Goal: Transaction & Acquisition: Subscribe to service/newsletter

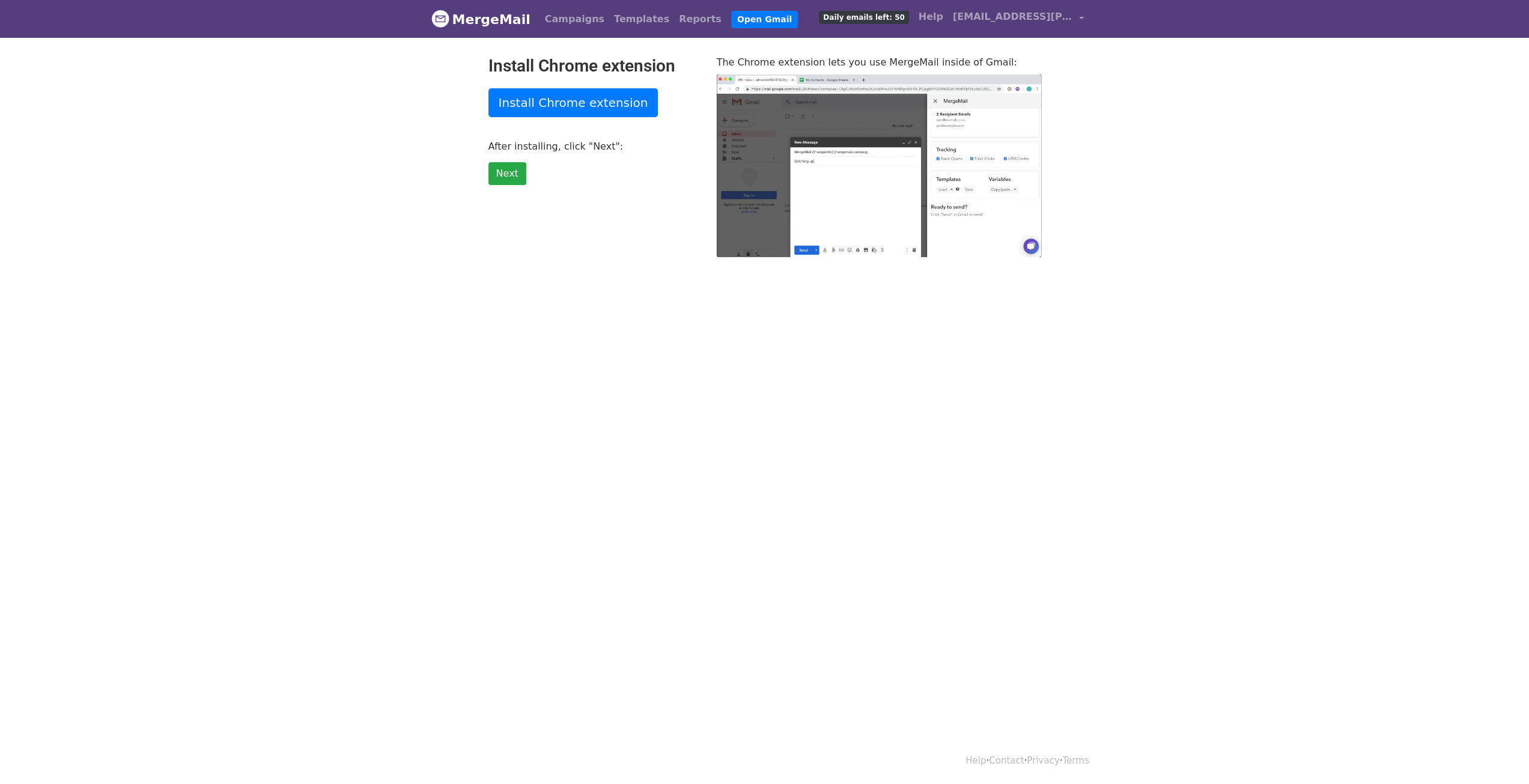
click at [546, 152] on div "Install Chrome extension Install Chrome extension After installing, click "Next…" at bounding box center [593, 157] width 228 height 201
click at [883, 20] on span "Daily emails left: 50" at bounding box center [863, 18] width 89 height 14
type input "63.34"
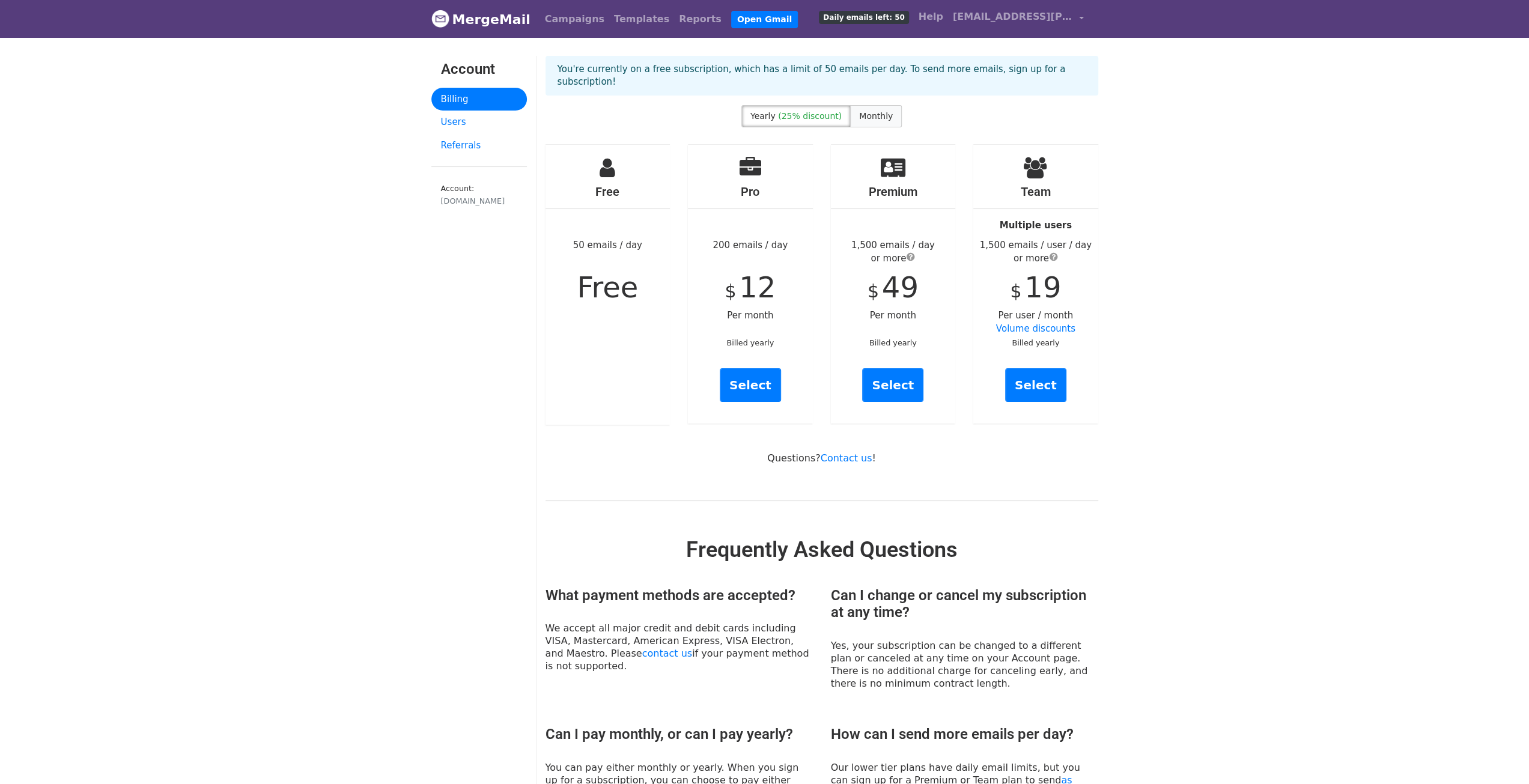
click at [859, 112] on span "Monthly" at bounding box center [876, 116] width 34 height 9
click at [747, 375] on link "Select" at bounding box center [750, 386] width 61 height 34
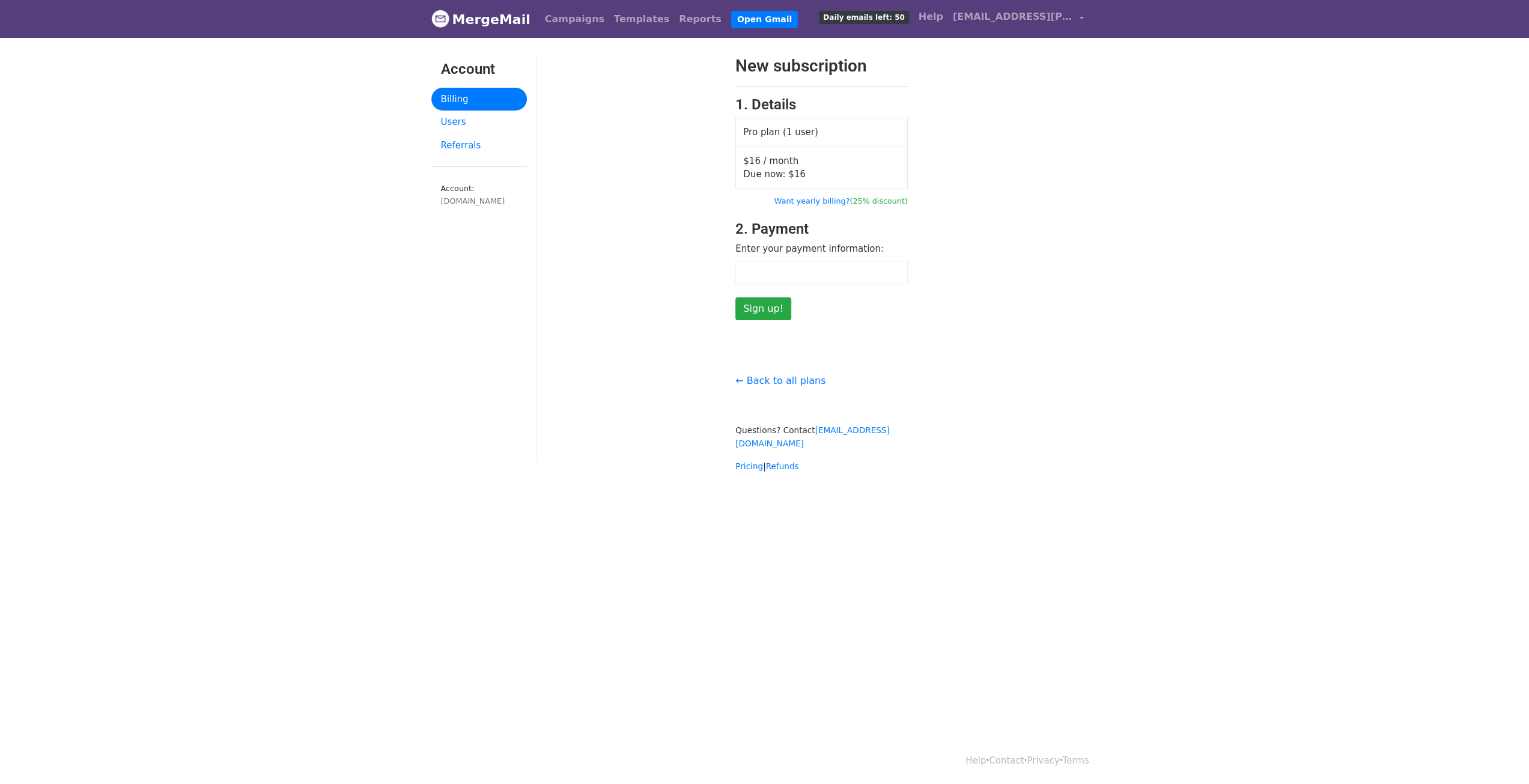
click at [509, 506] on html "MergeMail Campaigns Templates Reports Open Gmail Daily emails left: 50 Help [PE…" at bounding box center [764, 392] width 1529 height 784
click at [765, 307] on input "Sign up!" at bounding box center [764, 308] width 56 height 23
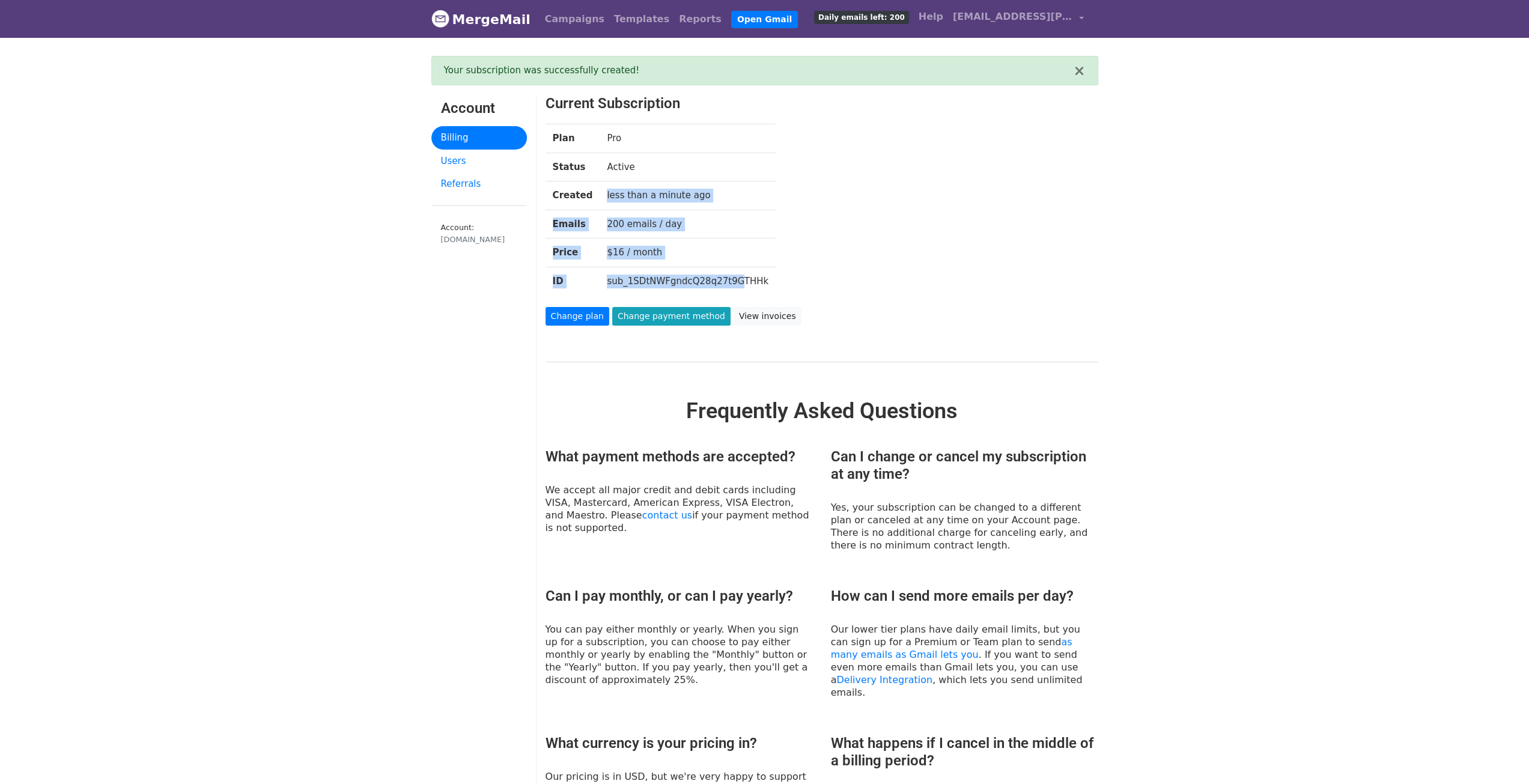
drag, startPoint x: 593, startPoint y: 206, endPoint x: 720, endPoint y: 271, distance: 142.7
click at [720, 271] on tbody "Plan Pro Status Active Created less than a minute ago Emails 200 emails / day P…" at bounding box center [661, 209] width 231 height 171
click at [720, 271] on td "sub_1SDtNWFgndcQ28q27t9GTHHk" at bounding box center [687, 280] width 176 height 28
click at [599, 129] on td "Pro" at bounding box center [687, 139] width 176 height 29
click at [699, 175] on td "Active" at bounding box center [687, 167] width 176 height 29
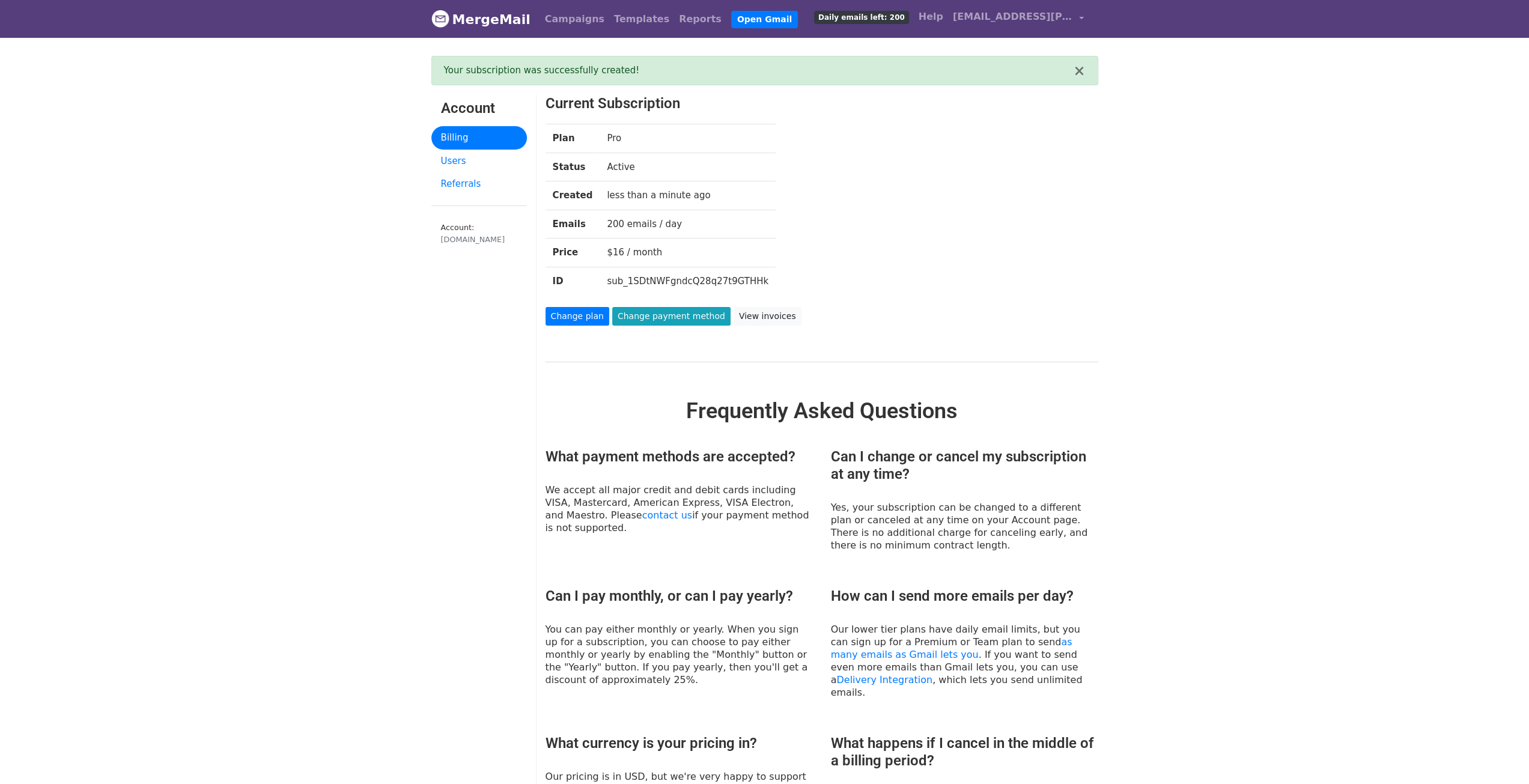
drag, startPoint x: 550, startPoint y: 129, endPoint x: 692, endPoint y: 227, distance: 172.5
click at [692, 227] on tbody "Plan Pro Status Active Created less than a minute ago Emails 200 emails / day P…" at bounding box center [661, 209] width 231 height 171
copy tbody "Plan Pro Status Active Created less than a minute ago Emails 200 emails / day"
click at [901, 242] on div "Plan Pro Status Active Created less than a minute ago Emails 200 emails / day P…" at bounding box center [798, 215] width 524 height 183
